Goal: Information Seeking & Learning: Check status

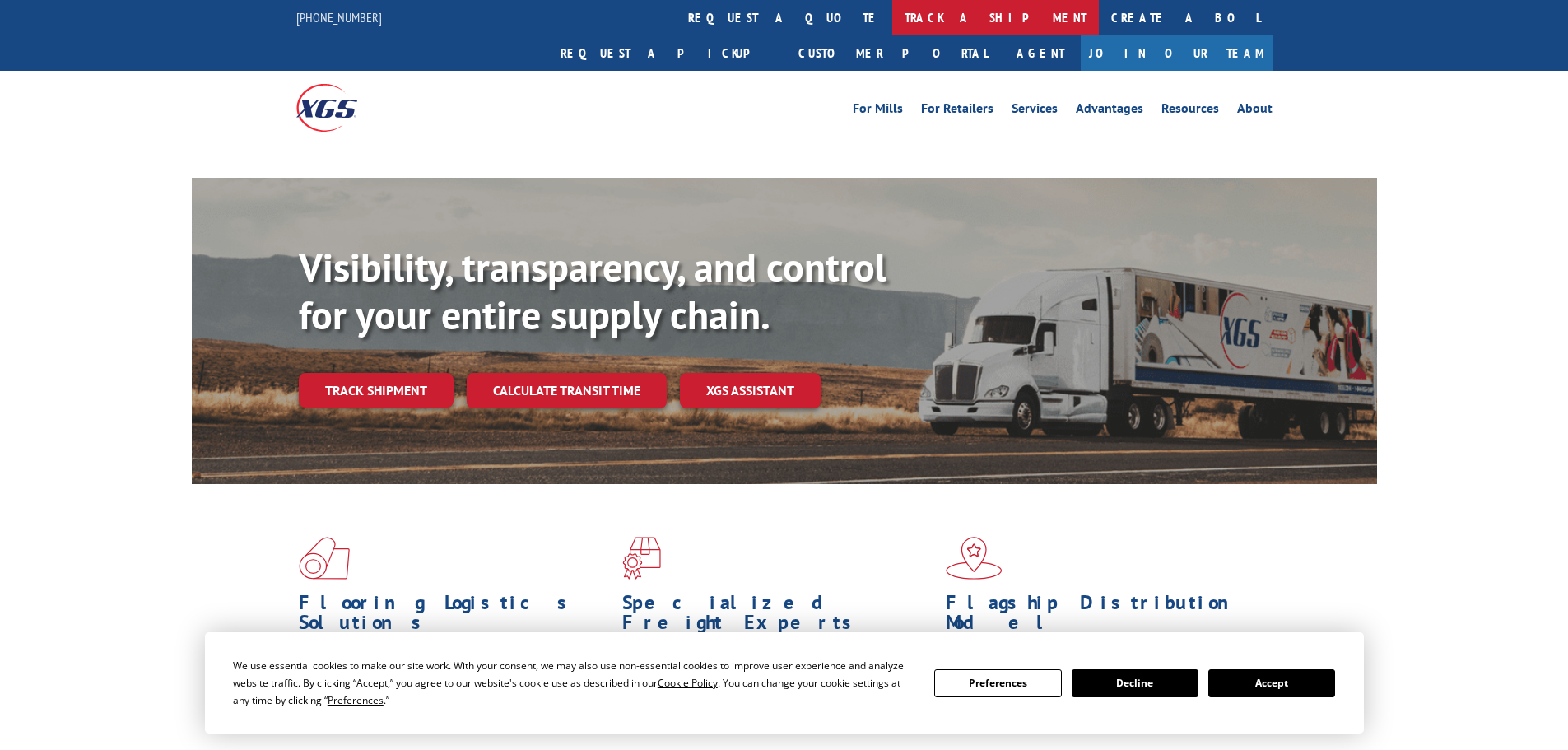
click at [893, 11] on link "track a shipment" at bounding box center [996, 18] width 206 height 35
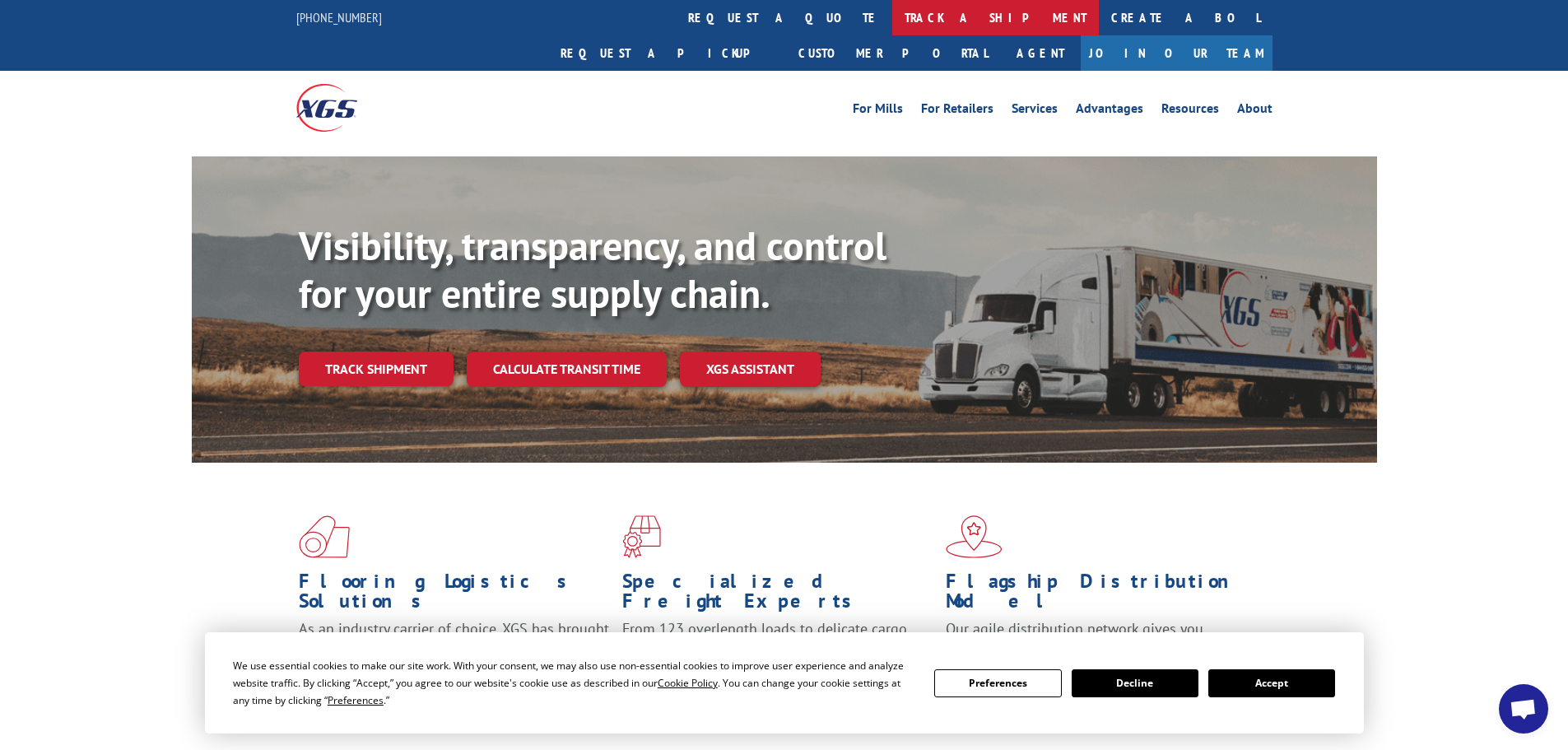
click at [893, 18] on link "track a shipment" at bounding box center [996, 18] width 206 height 35
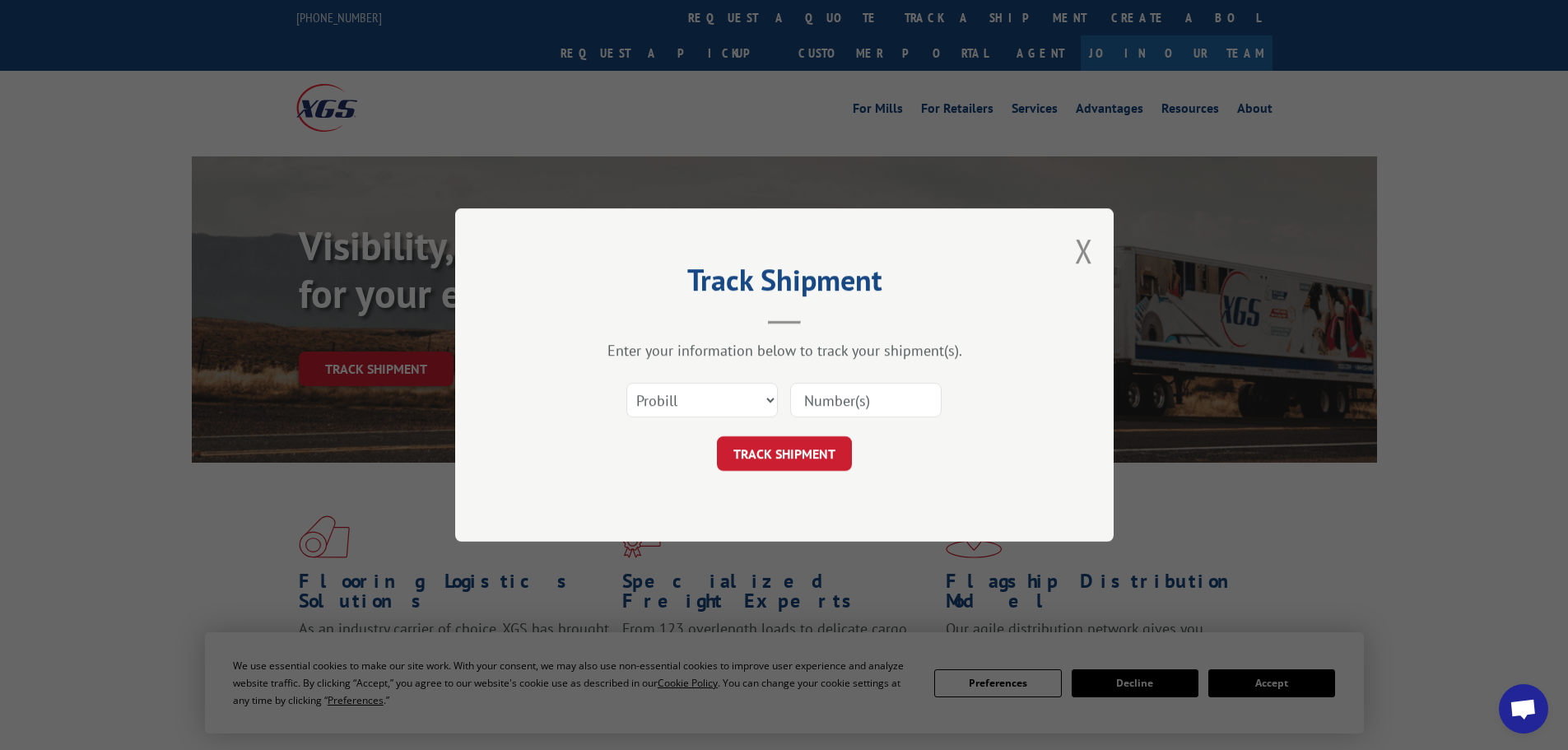
click at [823, 401] on input at bounding box center [866, 400] width 151 height 34
paste input "17450229"
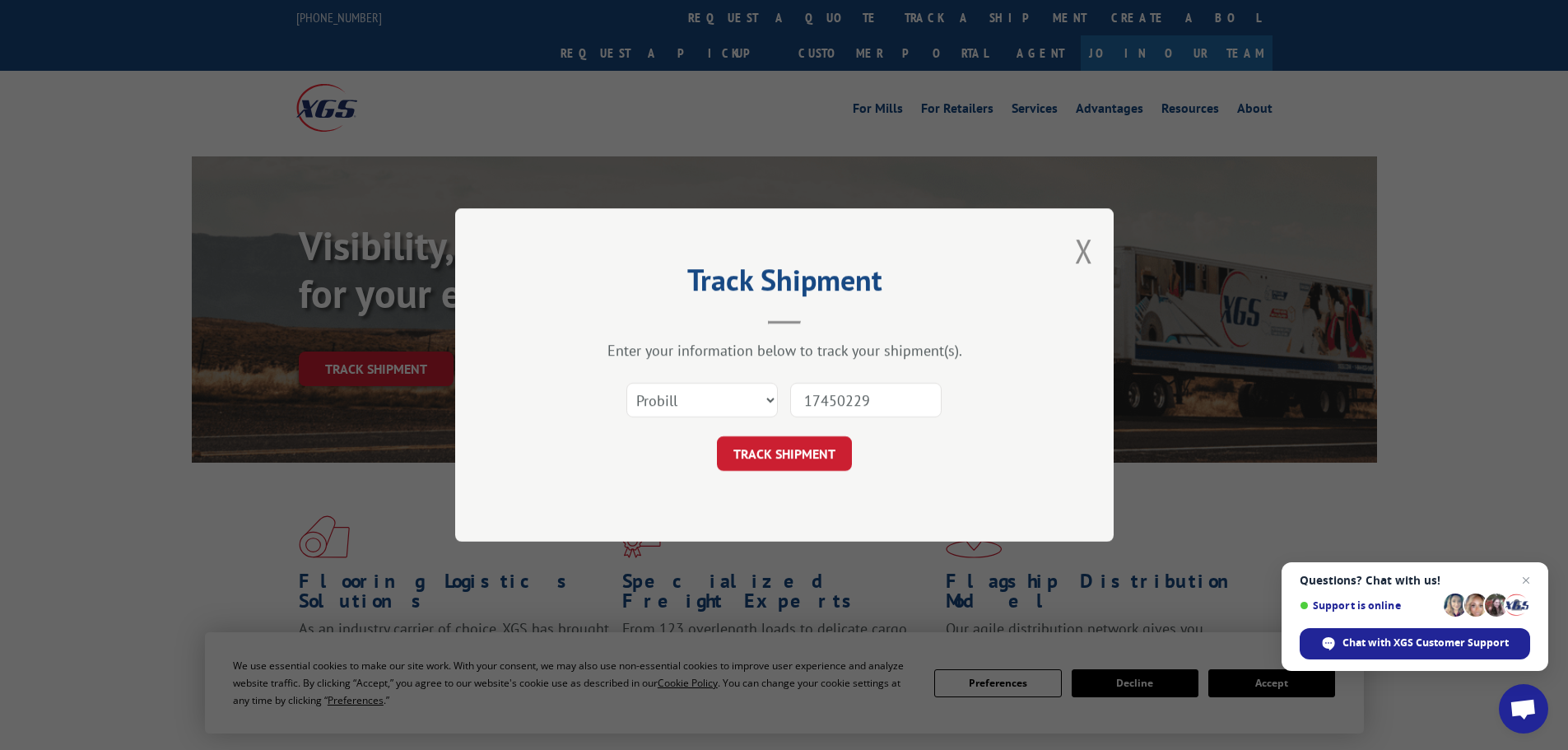
click at [808, 404] on input "17450229" at bounding box center [866, 400] width 151 height 34
type input "17450229"
click at [789, 455] on button "TRACK SHIPMENT" at bounding box center [784, 454] width 135 height 34
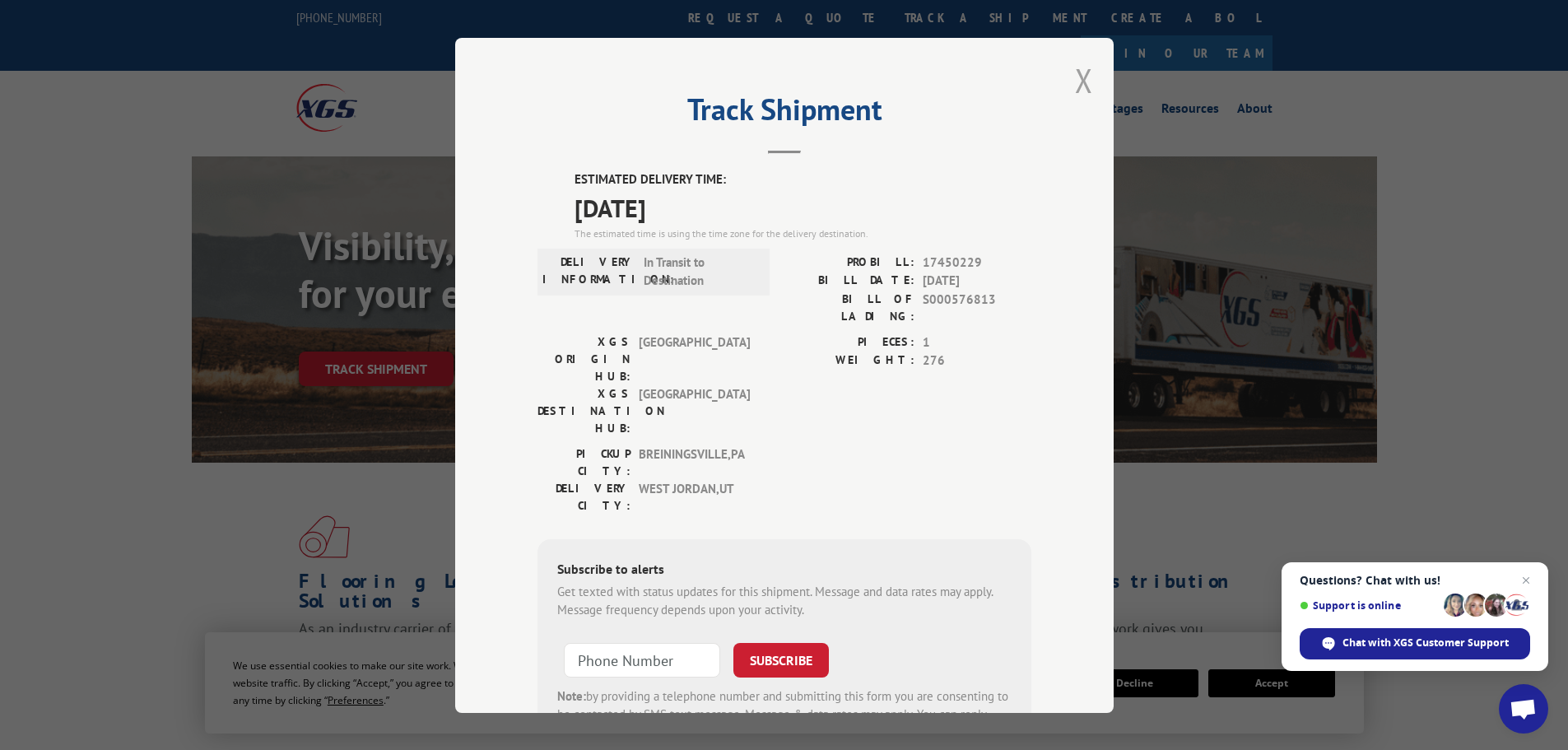
click at [1076, 90] on button "Close modal" at bounding box center [1083, 80] width 18 height 44
